Goal: Information Seeking & Learning: Learn about a topic

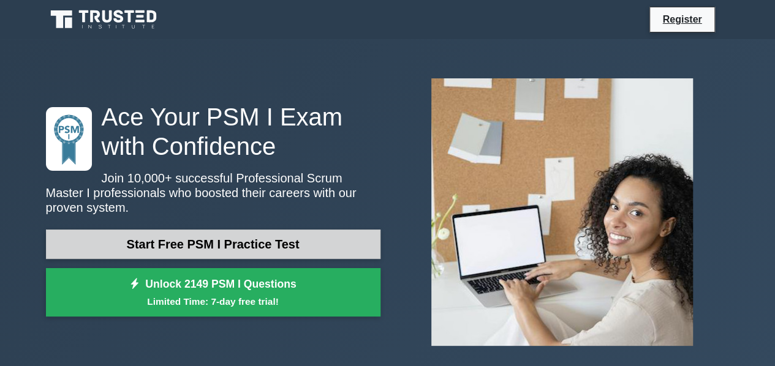
click at [199, 248] on link "Start Free PSM I Practice Test" at bounding box center [213, 244] width 335 height 29
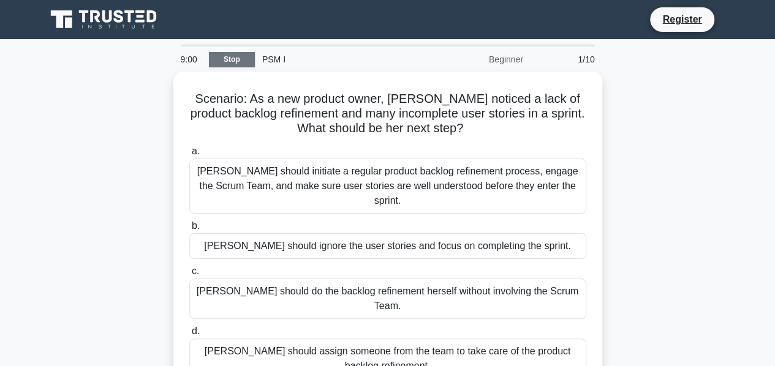
click at [232, 57] on link "Stop" at bounding box center [232, 59] width 46 height 15
